Goal: Check status: Check status

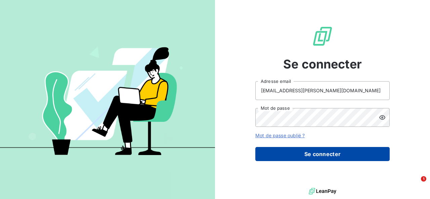
click at [269, 150] on button "Se connecter" at bounding box center [322, 154] width 134 height 14
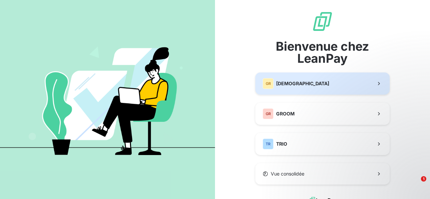
click at [289, 82] on span "[DEMOGRAPHIC_DATA]" at bounding box center [302, 83] width 53 height 7
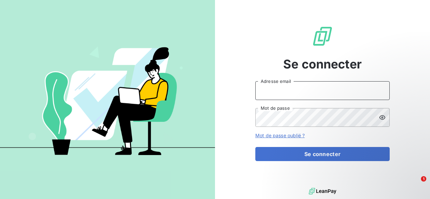
type input "[EMAIL_ADDRESS][PERSON_NAME][DOMAIN_NAME]"
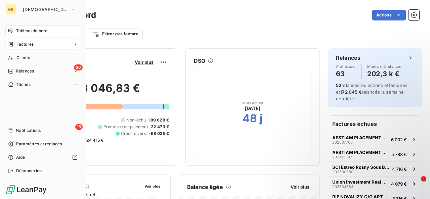
click at [24, 42] on span "Factures" at bounding box center [24, 44] width 17 height 6
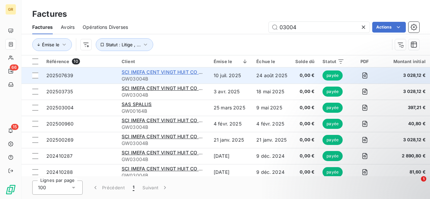
type input "03004"
click at [187, 73] on span "SCI IMEFA CENT VINGT HUIT CO Crédit Agricole Corporate Promotion" at bounding box center [202, 72] width 160 height 6
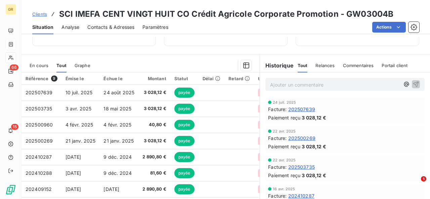
scroll to position [114, 0]
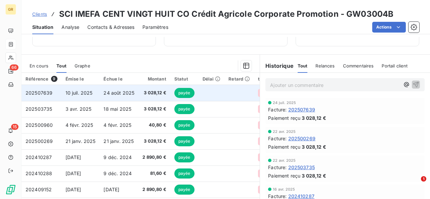
click at [102, 95] on td "24 août 2025" at bounding box center [118, 93] width 39 height 16
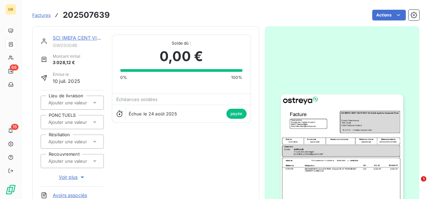
click at [298, 179] on img "button" at bounding box center [342, 180] width 122 height 173
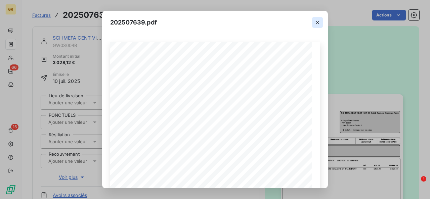
click at [317, 22] on icon "button" at bounding box center [317, 22] width 3 height 3
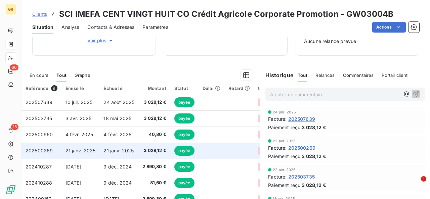
scroll to position [104, 0]
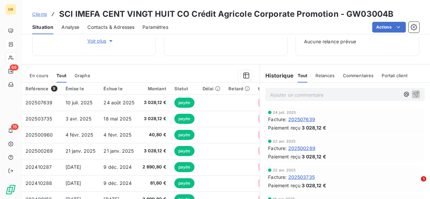
click at [42, 75] on span "En cours" at bounding box center [39, 75] width 19 height 5
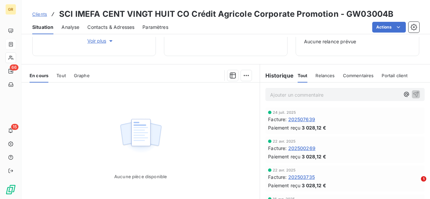
click at [62, 76] on span "Tout" at bounding box center [60, 75] width 9 height 5
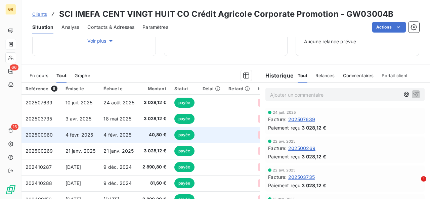
click at [121, 135] on span "4 févr. 2025" at bounding box center [117, 135] width 28 height 6
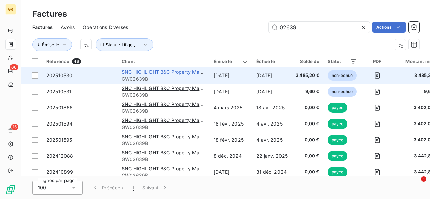
type input "02639"
click at [171, 72] on span "SNC HIGHLIGHT B&C Property Management" at bounding box center [172, 72] width 100 height 6
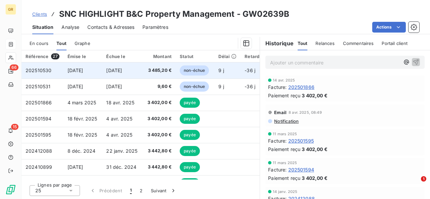
click at [144, 76] on td "3 485,20 €" at bounding box center [158, 70] width 34 height 16
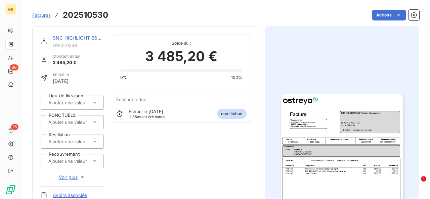
click at [337, 151] on img "button" at bounding box center [342, 180] width 122 height 173
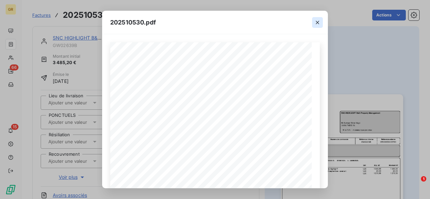
click at [318, 25] on icon "button" at bounding box center [317, 22] width 7 height 7
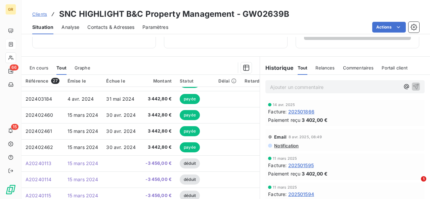
scroll to position [288, 0]
